Goal: Task Accomplishment & Management: Manage account settings

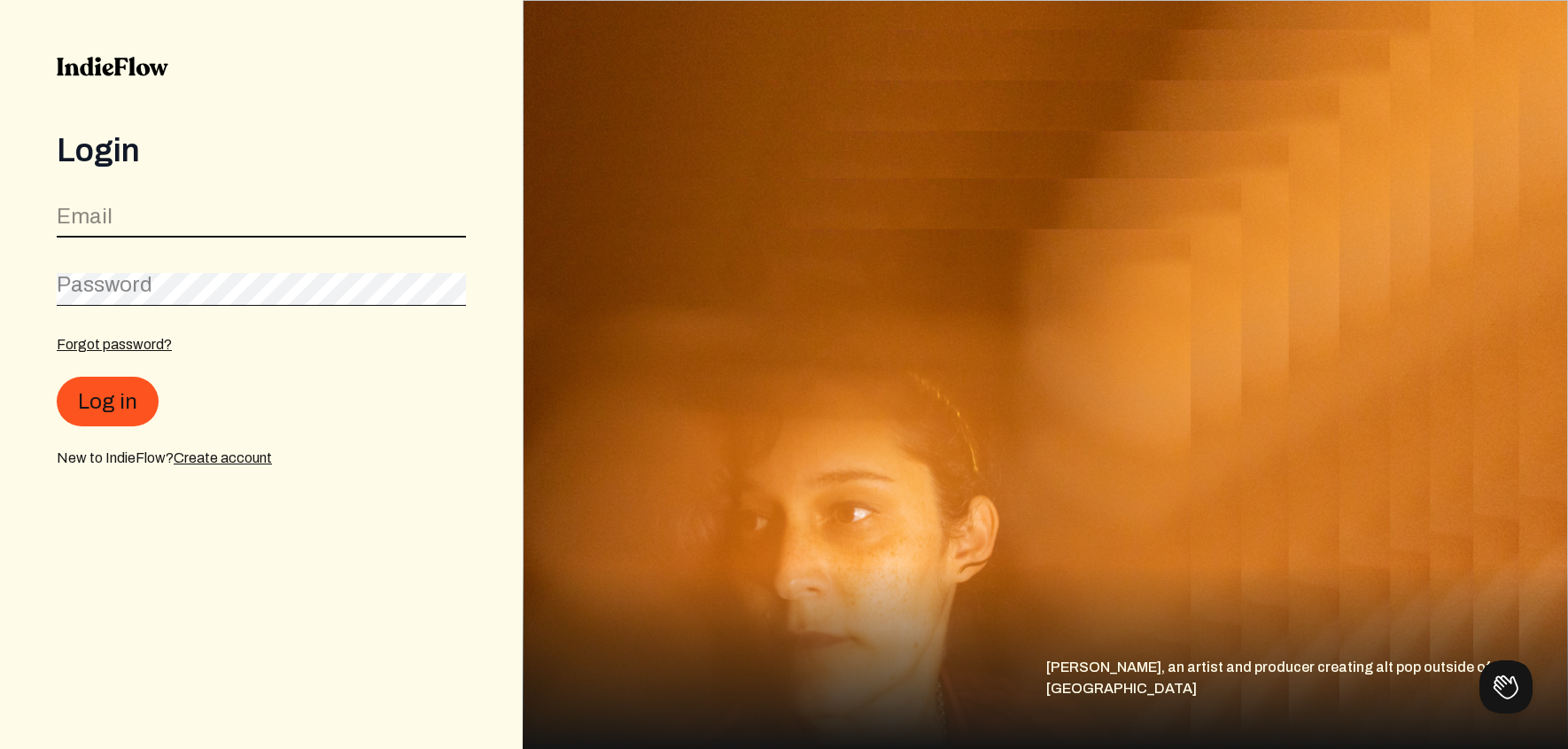
click at [371, 207] on input "email" at bounding box center [261, 220] width 409 height 33
type input "[EMAIL_ADDRESS][DOMAIN_NAME]"
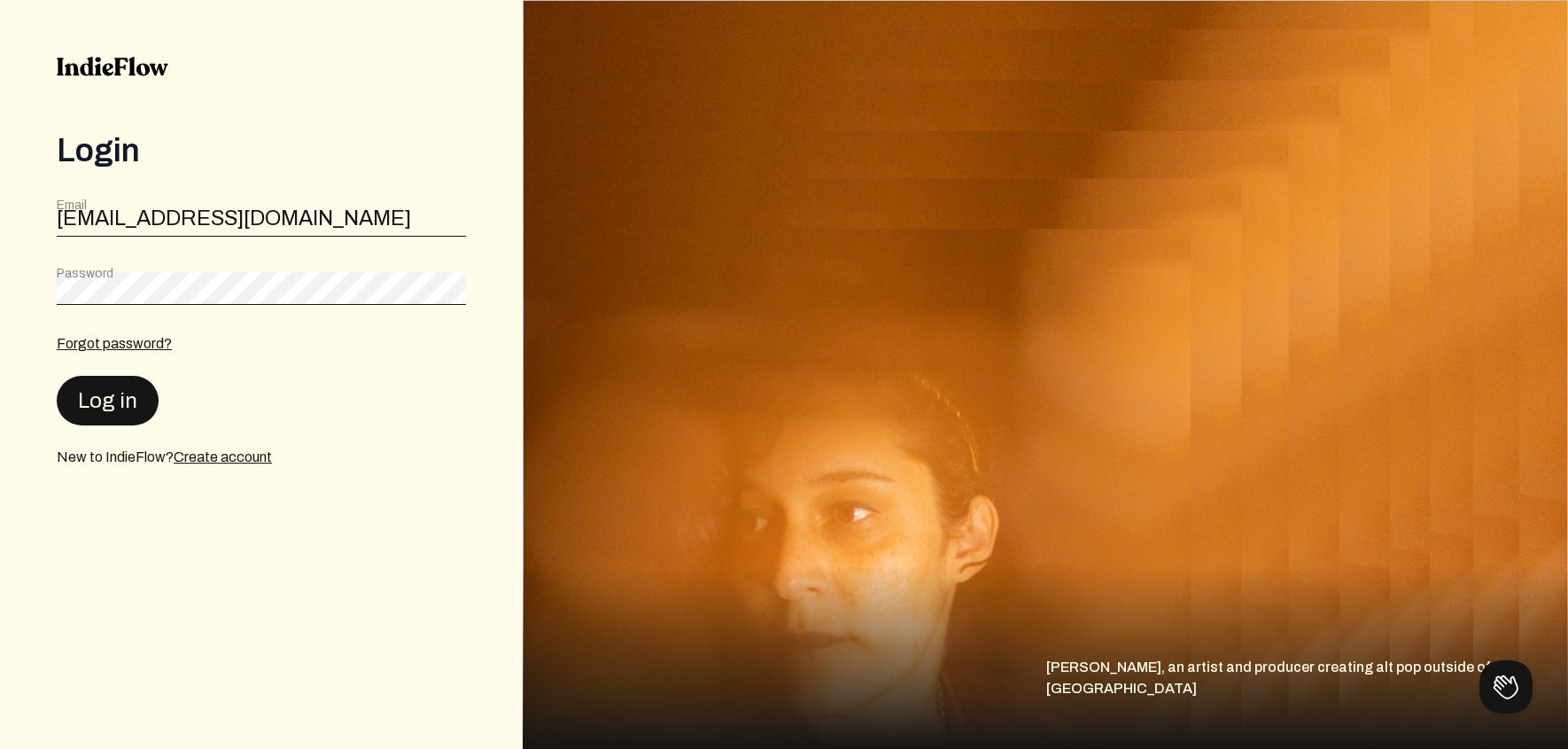
click at [104, 393] on button "Log in" at bounding box center [107, 401] width 102 height 50
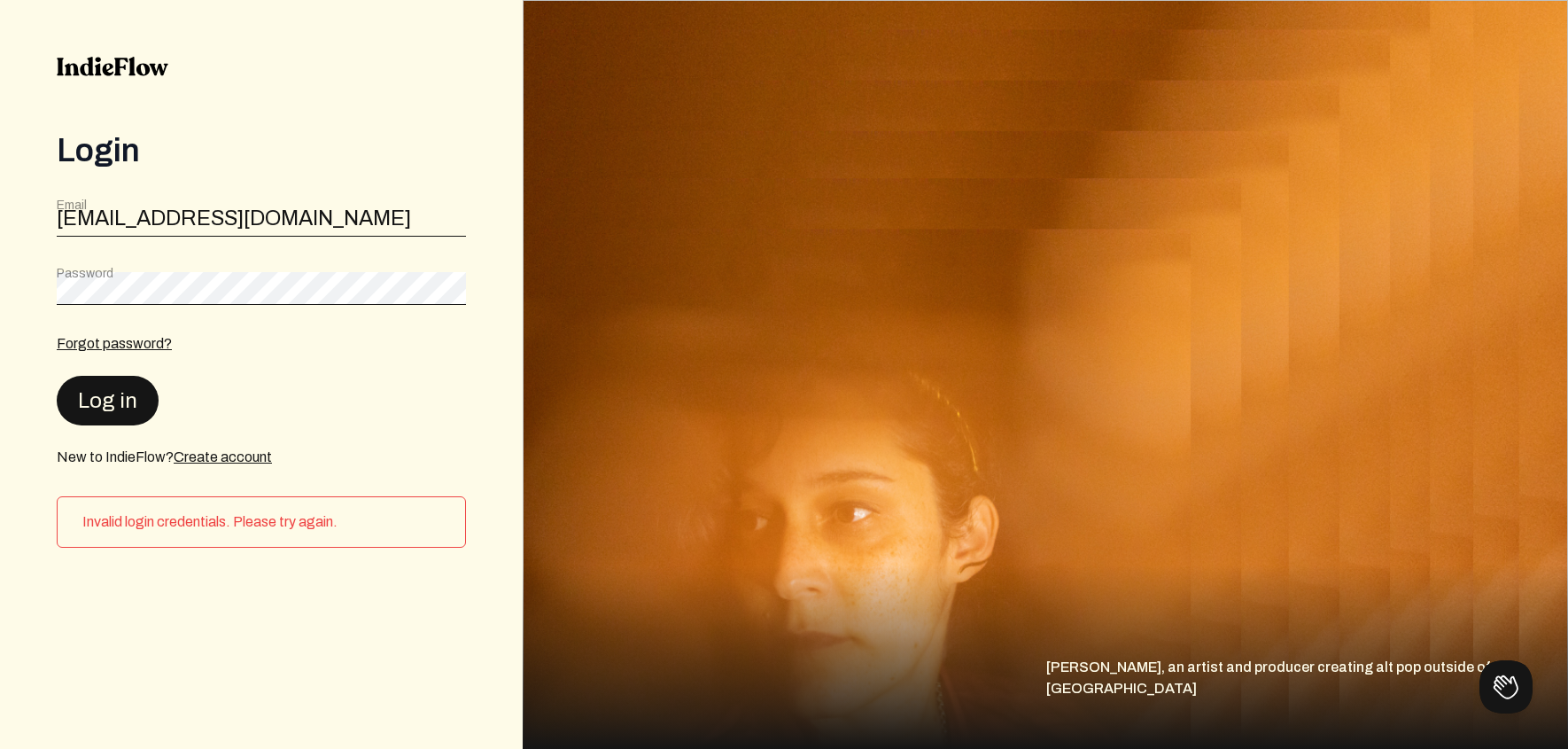
click at [98, 393] on button "Log in" at bounding box center [107, 401] width 102 height 50
